Goal: Find specific page/section: Find specific page/section

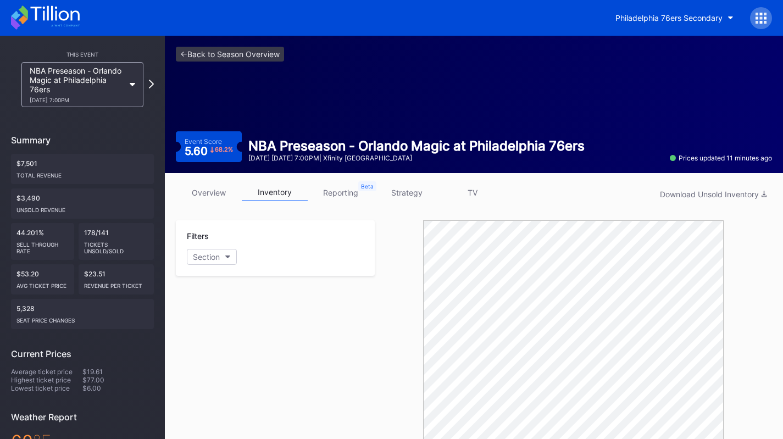
click at [62, 18] on icon at bounding box center [45, 17] width 69 height 24
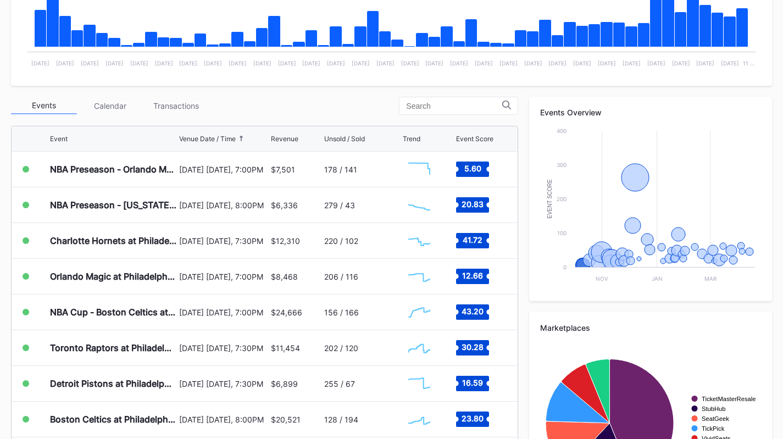
scroll to position [304, 0]
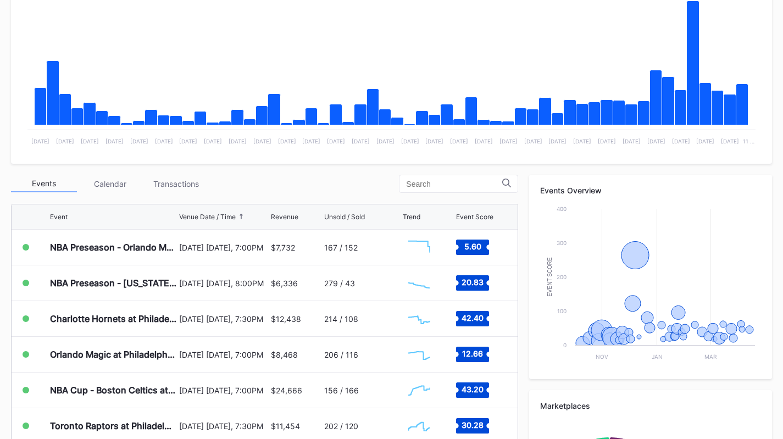
scroll to position [226, 0]
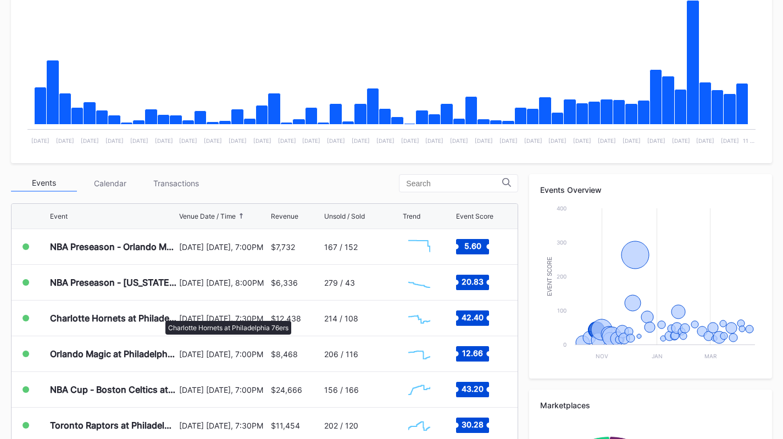
click at [160, 315] on div "Charlotte Hornets at Philadelphia 76ers" at bounding box center [113, 318] width 126 height 11
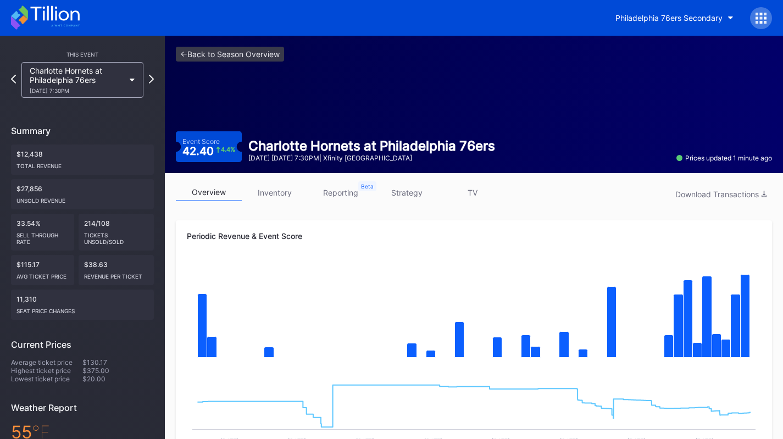
click at [644, 13] on div "Philadelphia 76ers Secondary" at bounding box center [668, 17] width 107 height 9
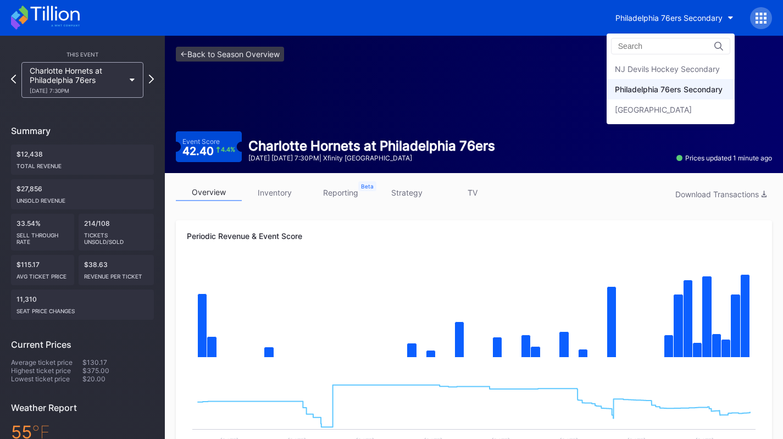
click at [647, 72] on div "NJ Devils Hockey Secondary" at bounding box center [667, 68] width 105 height 9
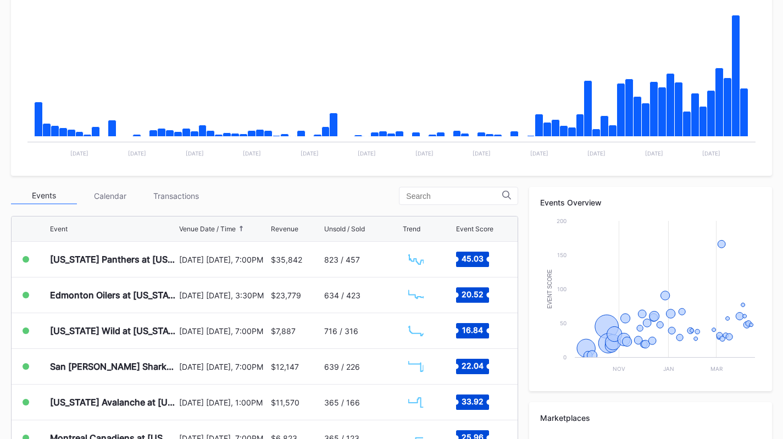
scroll to position [219, 0]
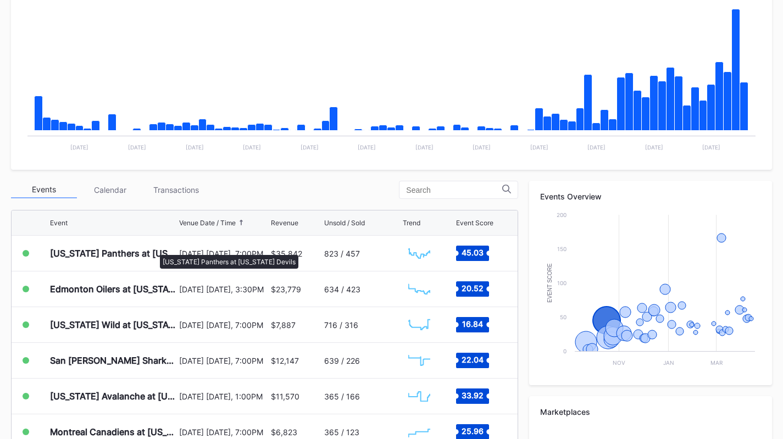
click at [154, 249] on div "Florida Panthers at New Jersey Devils" at bounding box center [113, 253] width 126 height 11
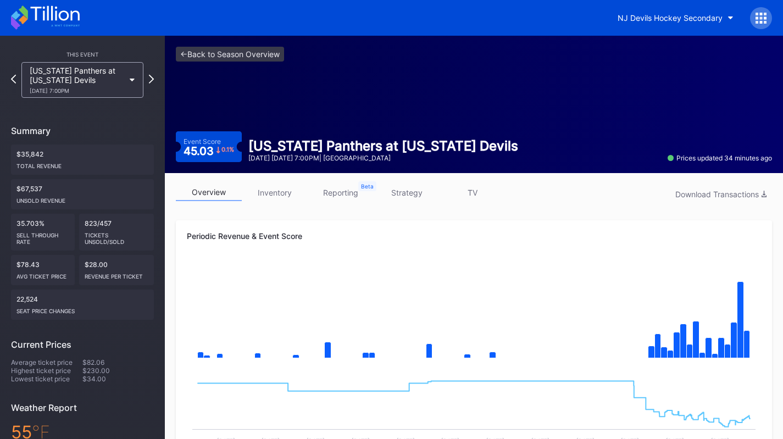
click at [209, 201] on div "overview inventory reporting strategy TV Download Transactions" at bounding box center [474, 195] width 596 height 23
click at [54, 36] on div "This Event Florida Panthers at New Jersey Devils 10/16 Thursday 7:00PM Summary …" at bounding box center [82, 320] width 165 height 569
click at [49, 28] on icon at bounding box center [45, 17] width 69 height 24
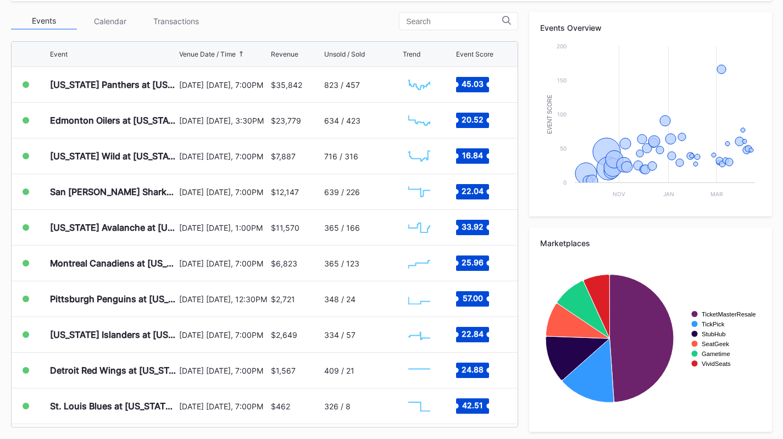
scroll to position [392, 0]
